Goal: Information Seeking & Learning: Learn about a topic

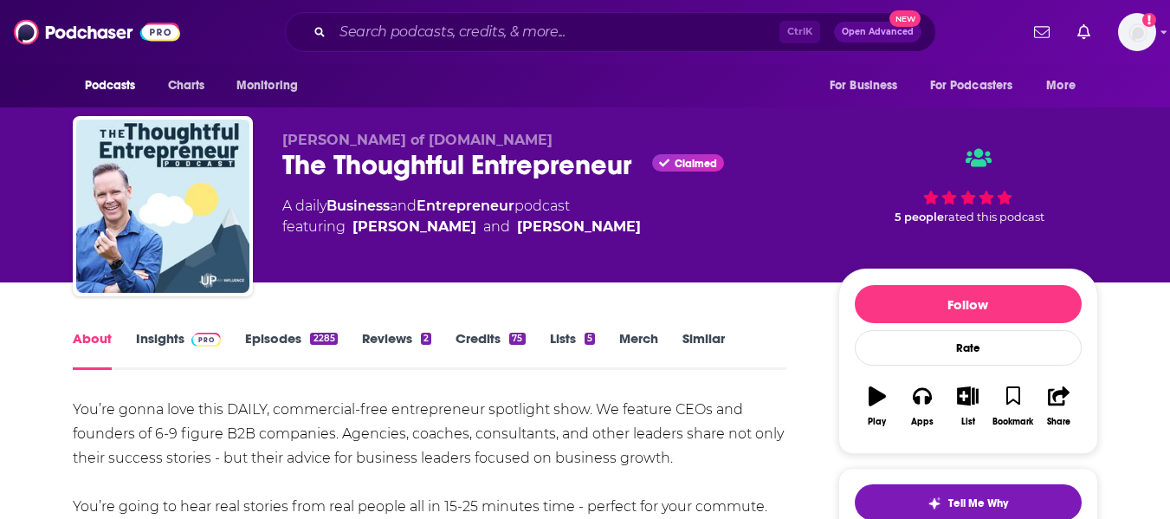
click at [191, 338] on img at bounding box center [206, 340] width 30 height 14
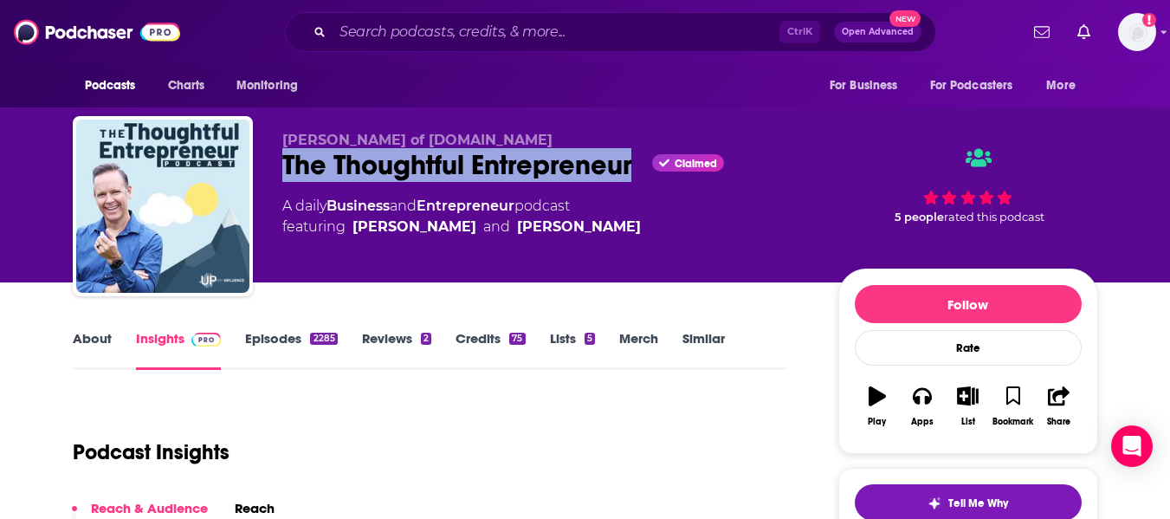
drag, startPoint x: 268, startPoint y: 167, endPoint x: 632, endPoint y: 172, distance: 364.7
click at [632, 172] on div "Josh Elledge of UpMyInfluence.com The Thoughtful Entrepreneur Claimed A daily B…" at bounding box center [586, 209] width 1026 height 187
copy h2 "The Thoughtful Entrepreneur"
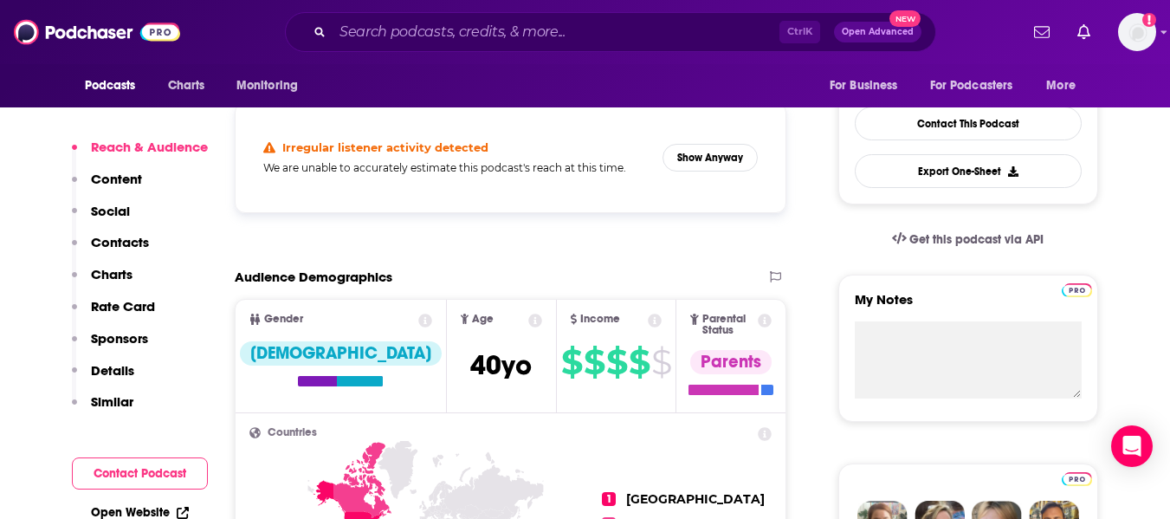
scroll to position [433, 0]
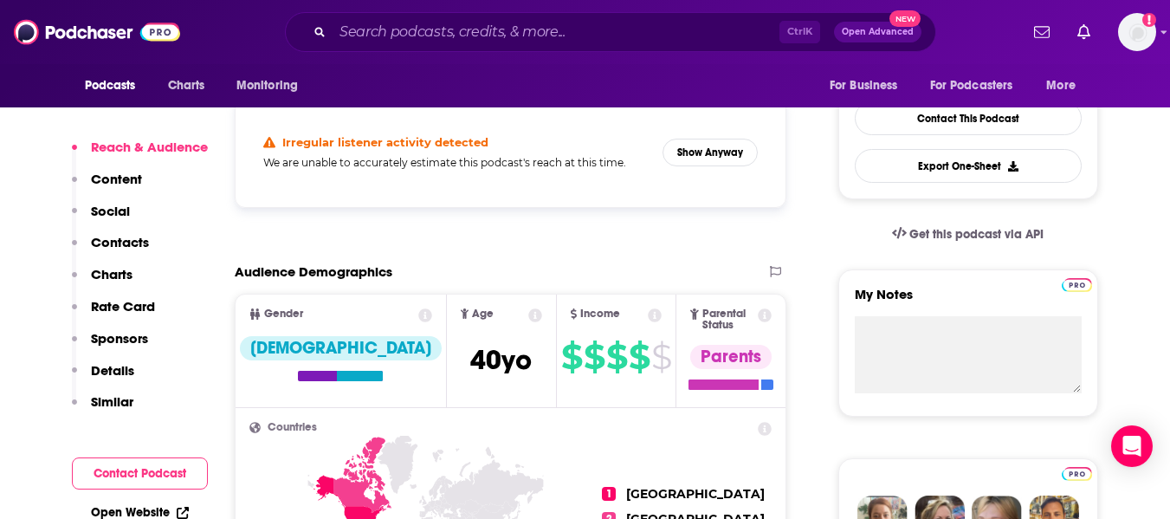
drag, startPoint x: 681, startPoint y: 169, endPoint x: 706, endPoint y: 146, distance: 33.7
click at [682, 169] on div "Irregular listener activity detected We are unable to accurately estimate this …" at bounding box center [510, 152] width 523 height 81
click at [714, 141] on button "Show Anyway" at bounding box center [710, 153] width 95 height 28
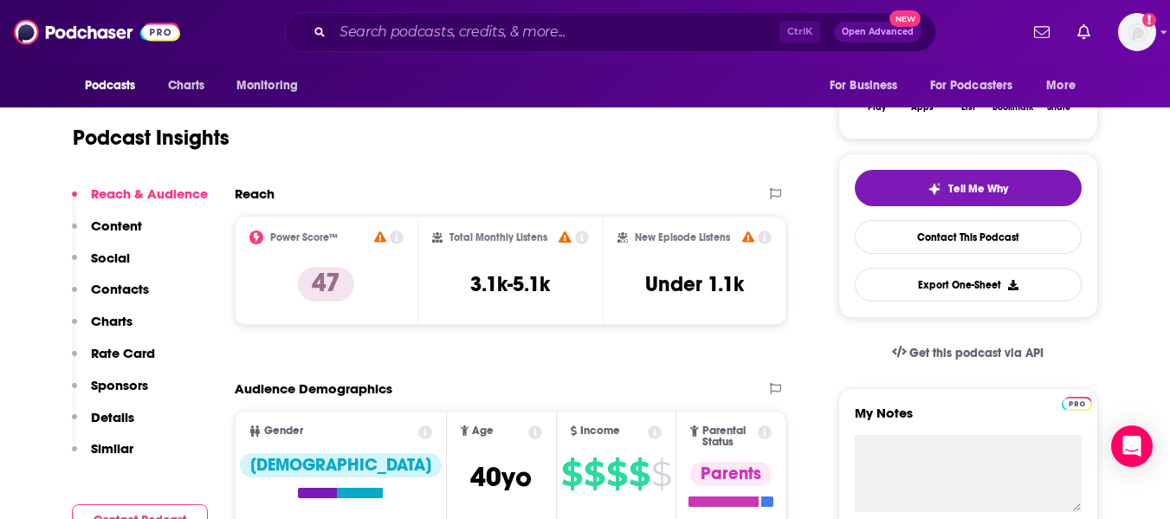
scroll to position [173, 0]
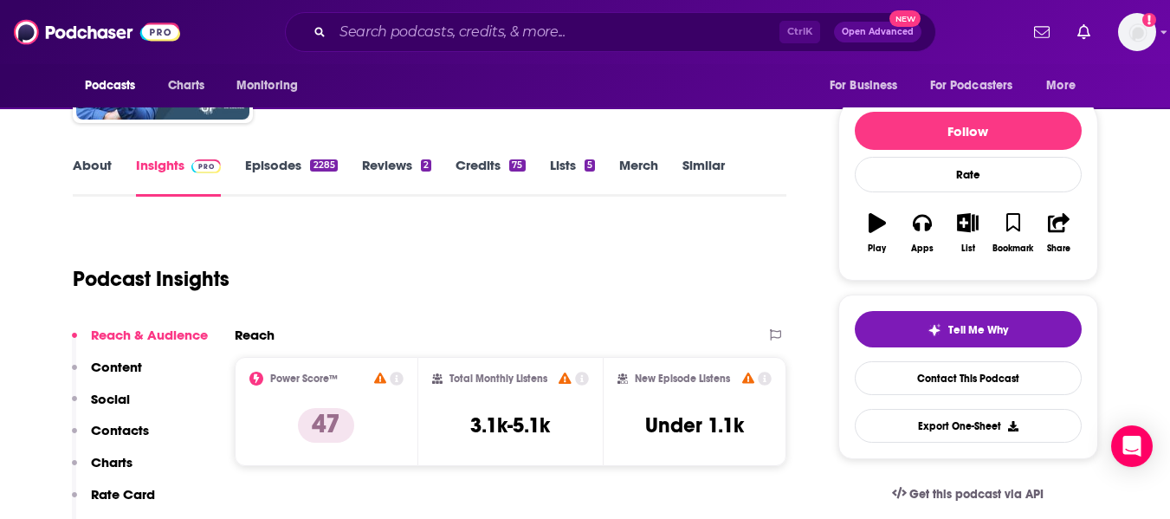
click at [284, 181] on link "Episodes 2285" at bounding box center [291, 177] width 92 height 40
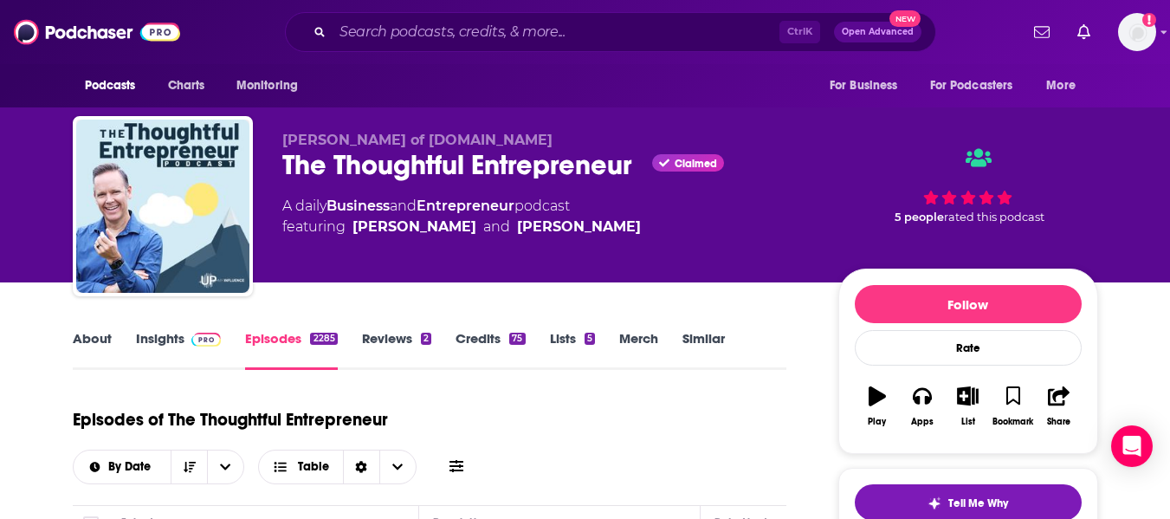
scroll to position [173, 0]
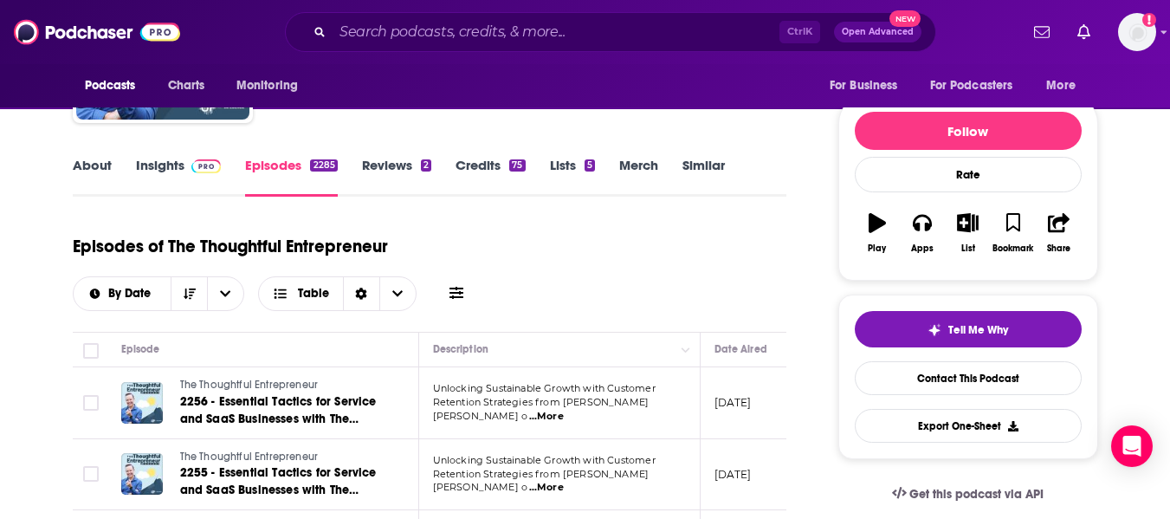
click at [180, 182] on link "Insights" at bounding box center [179, 177] width 86 height 40
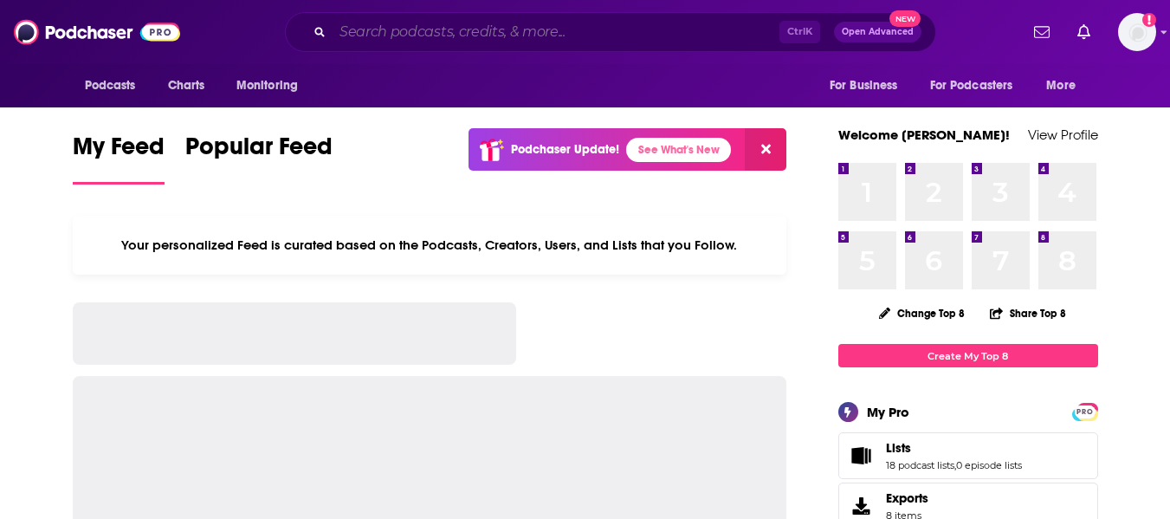
click at [450, 21] on input "Search podcasts, credits, & more..." at bounding box center [556, 32] width 447 height 28
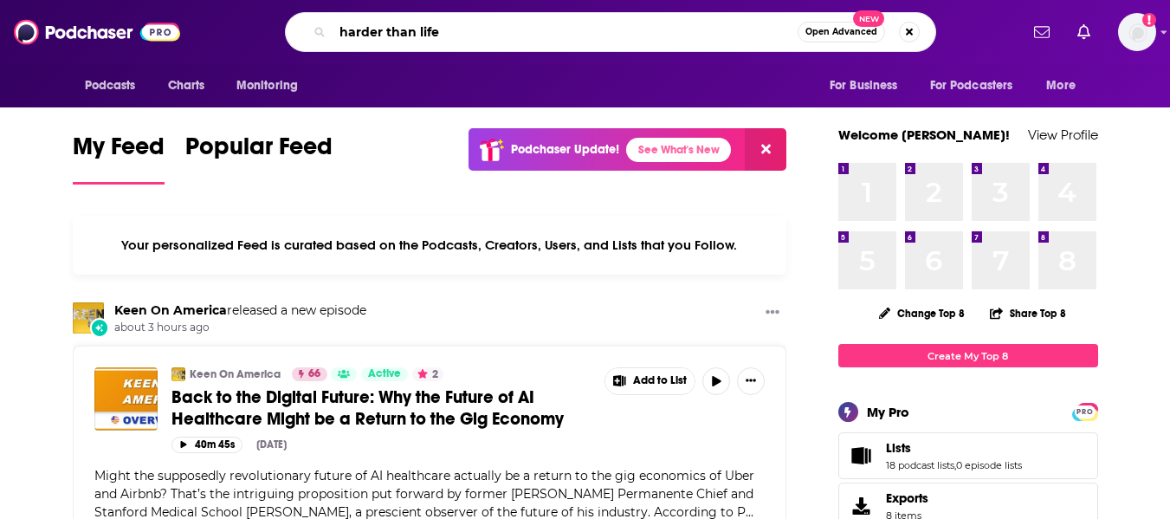
type input "harder than life"
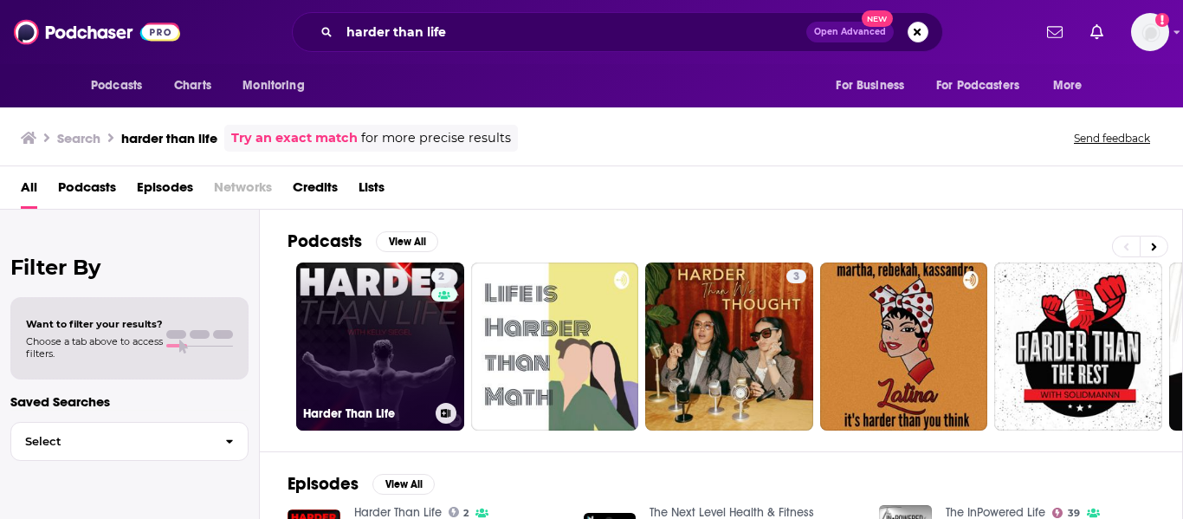
click at [408, 376] on link "2 Harder Than Life" at bounding box center [380, 346] width 168 height 168
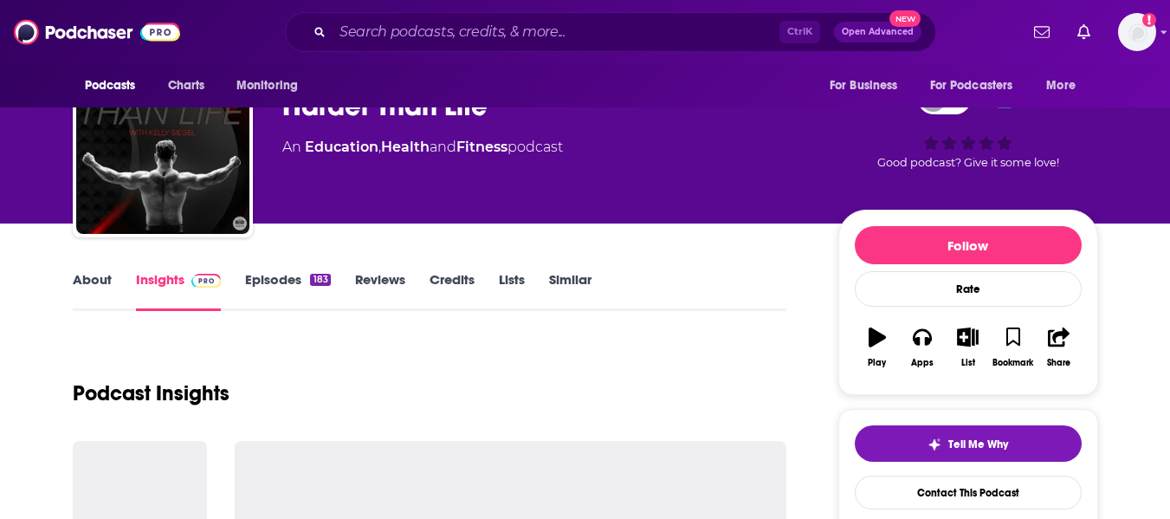
scroll to position [87, 0]
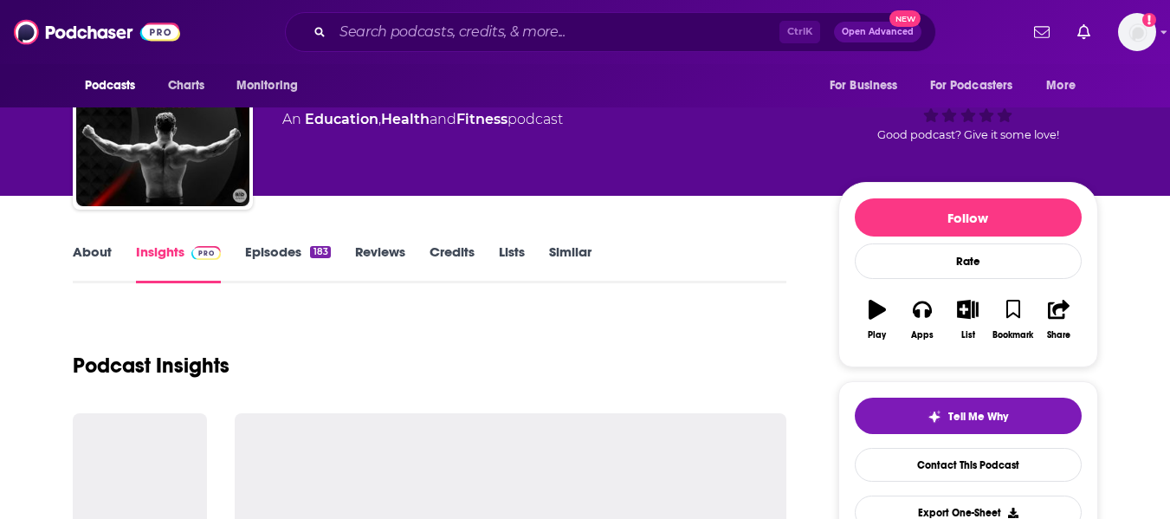
click at [291, 267] on link "Episodes 183" at bounding box center [287, 263] width 85 height 40
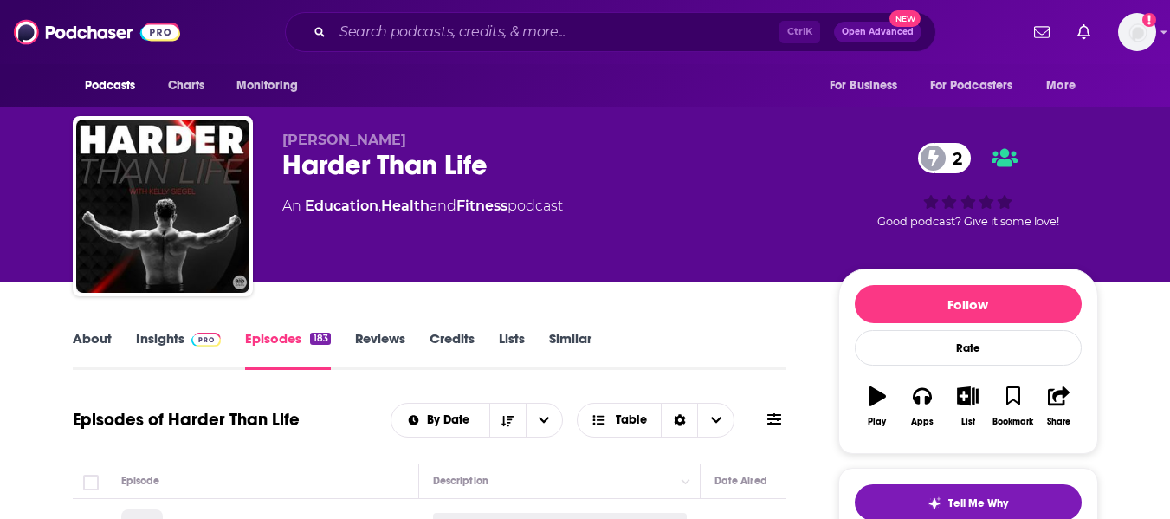
click at [178, 333] on link "Insights" at bounding box center [179, 350] width 86 height 40
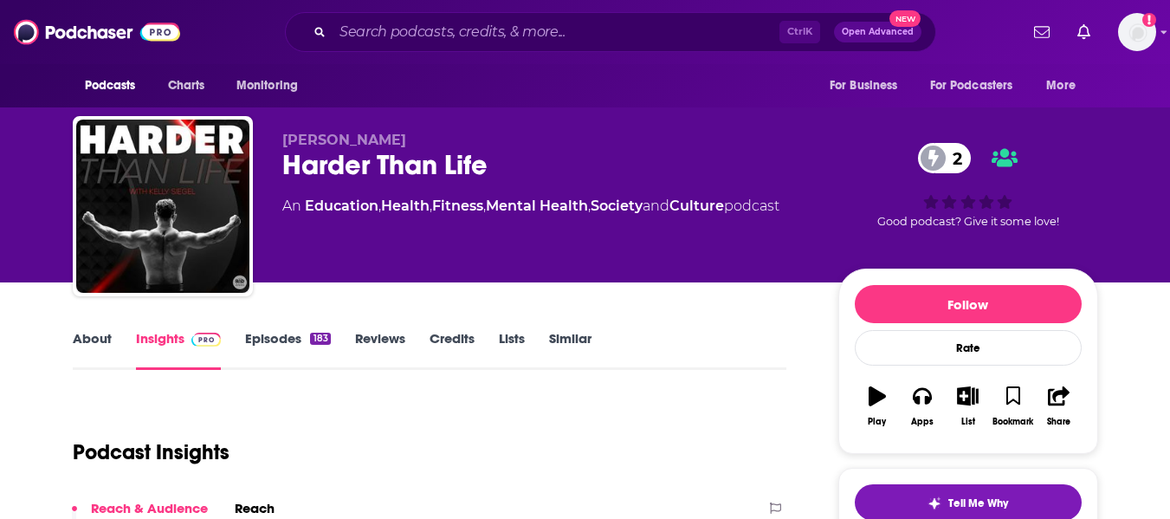
scroll to position [173, 0]
